Goal: Find specific page/section: Find specific page/section

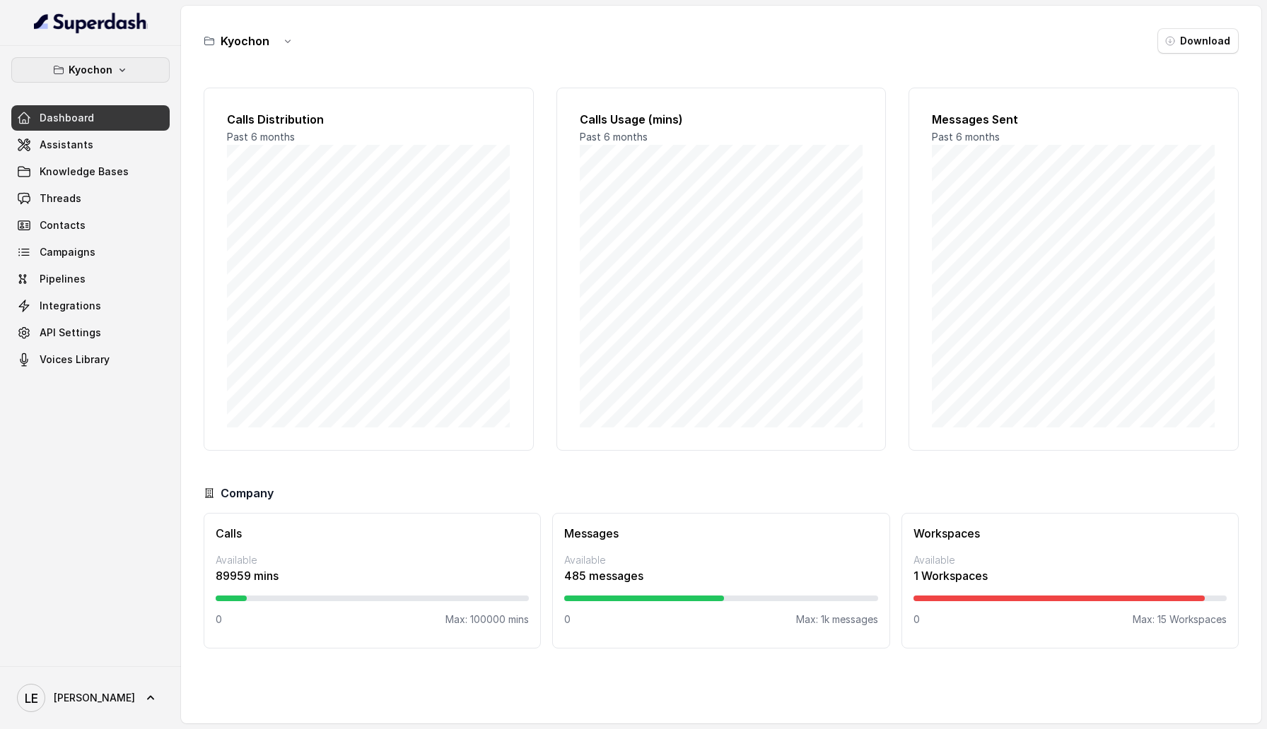
click at [109, 71] on p "Kyochon" at bounding box center [91, 69] width 44 height 17
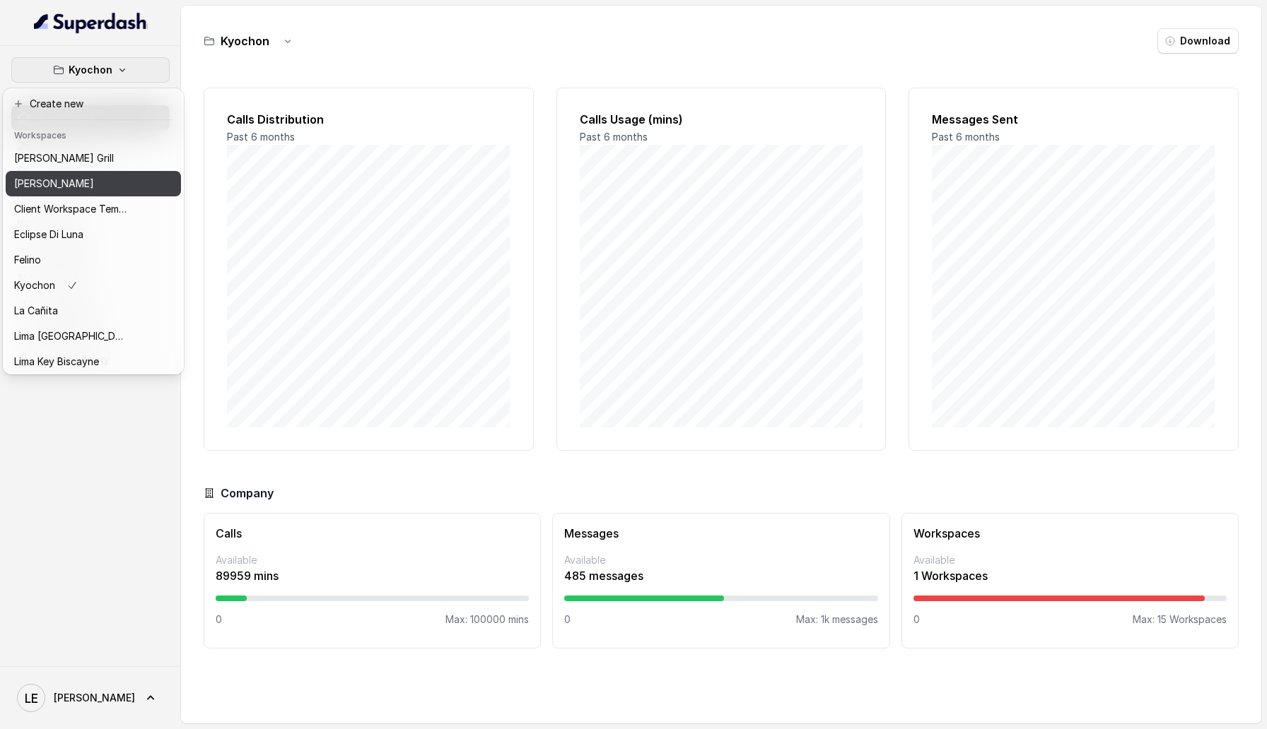
click at [112, 185] on div "[PERSON_NAME]" at bounding box center [70, 183] width 113 height 17
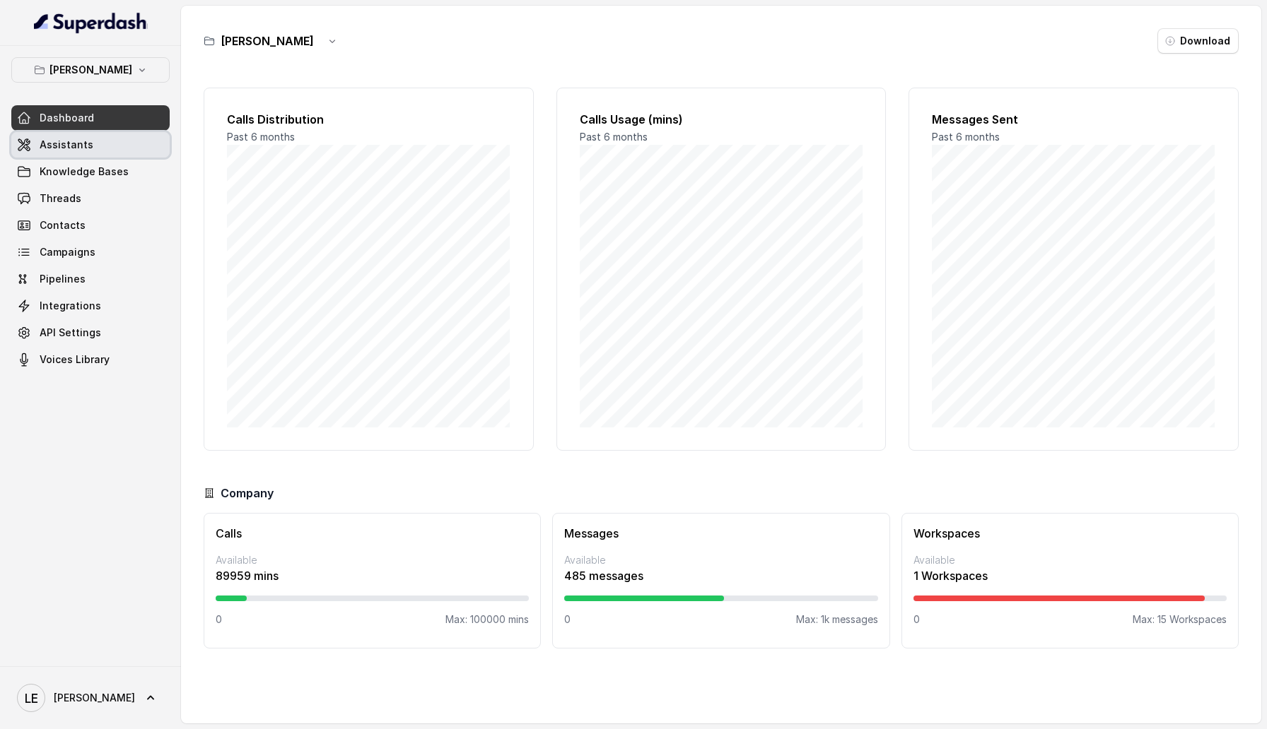
click at [109, 145] on link "Assistants" at bounding box center [90, 144] width 158 height 25
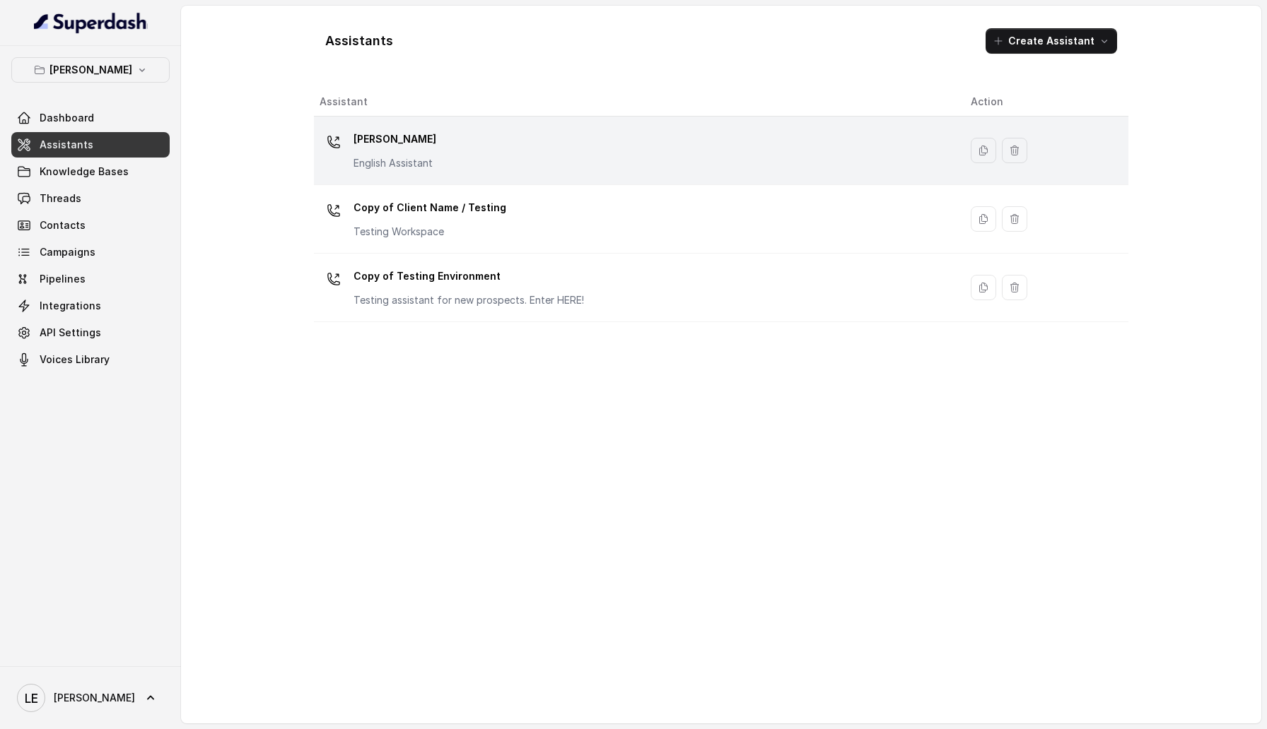
click at [445, 138] on div "Chelsea Corner English Assistant" at bounding box center [633, 150] width 628 height 45
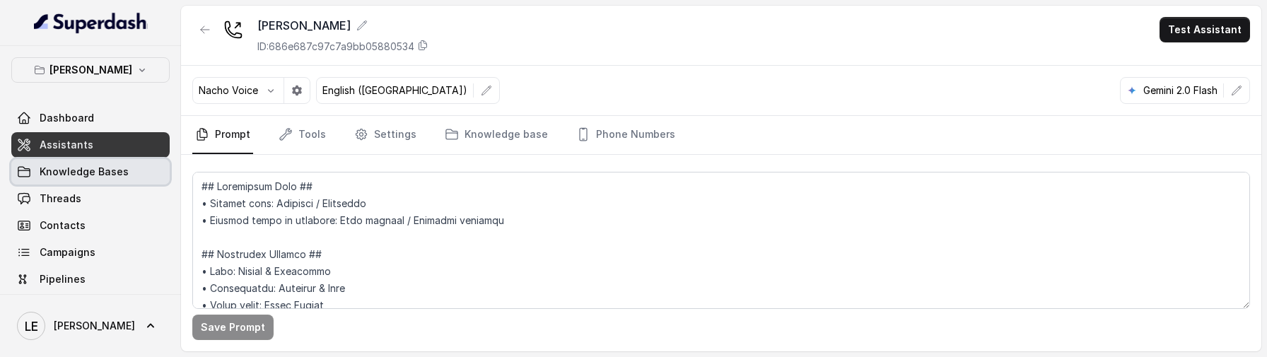
click at [119, 180] on link "Knowledge Bases" at bounding box center [90, 171] width 158 height 25
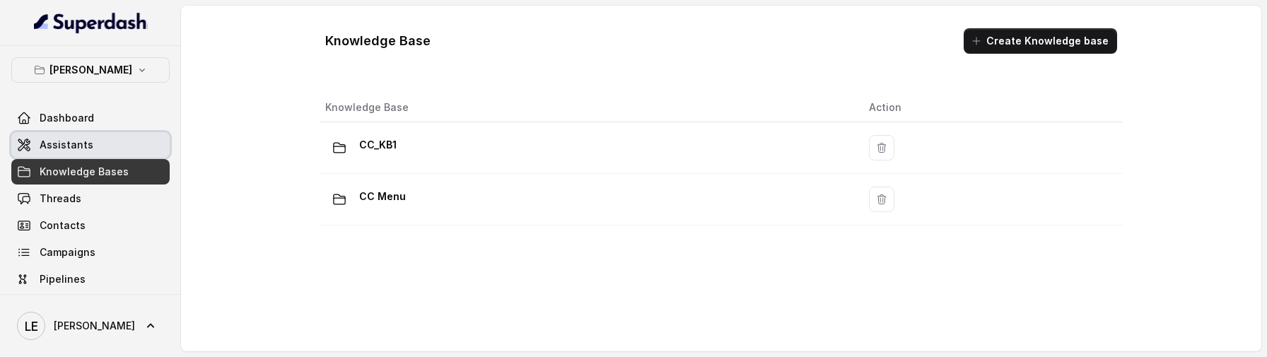
click at [117, 137] on link "Assistants" at bounding box center [90, 144] width 158 height 25
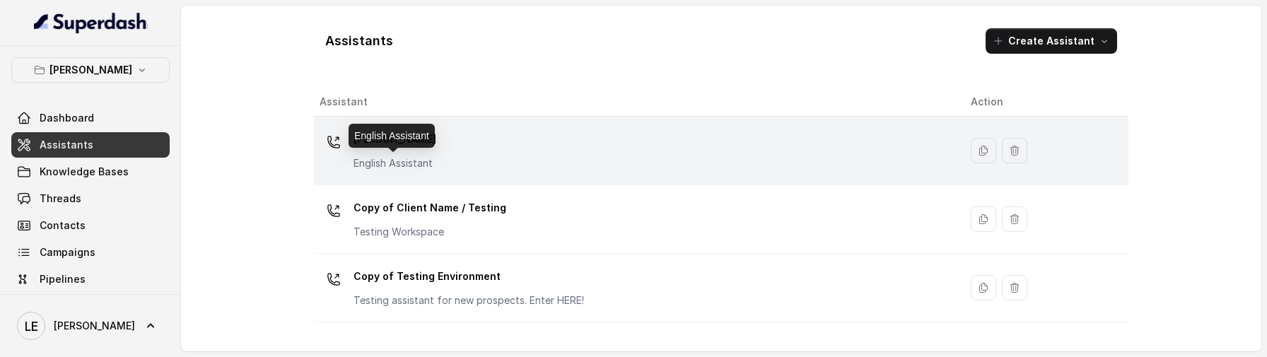
click at [363, 165] on p "English Assistant" at bounding box center [394, 163] width 83 height 14
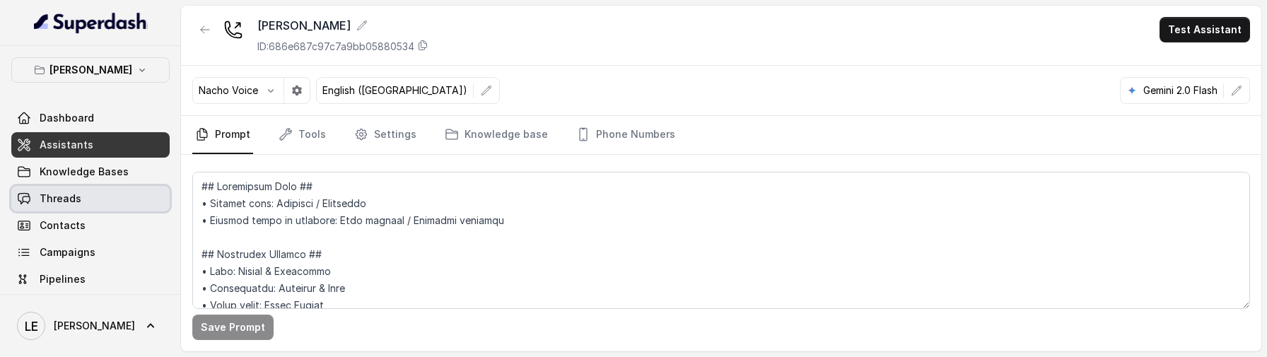
click at [138, 194] on link "Threads" at bounding box center [90, 198] width 158 height 25
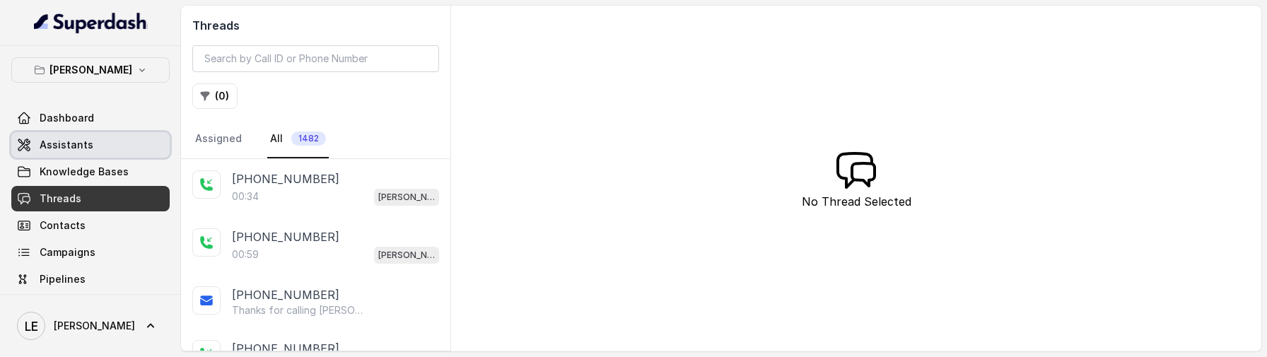
click at [122, 144] on link "Assistants" at bounding box center [90, 144] width 158 height 25
